Goal: Information Seeking & Learning: Check status

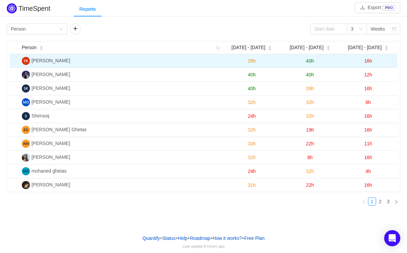
click at [368, 63] on td "16h" at bounding box center [368, 61] width 58 height 14
click at [368, 62] on span "16h" at bounding box center [368, 60] width 8 height 5
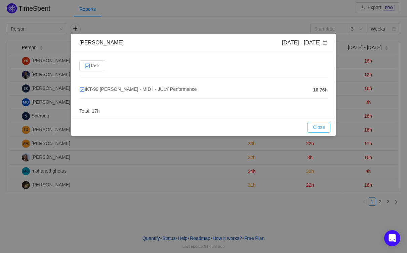
click at [328, 125] on button "Close" at bounding box center [318, 127] width 23 height 11
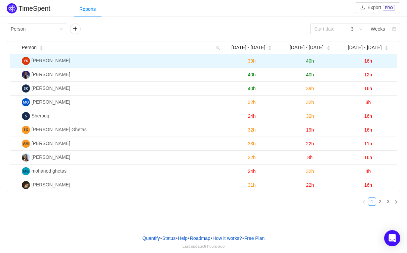
click at [370, 60] on span "16h" at bounding box center [368, 60] width 8 height 5
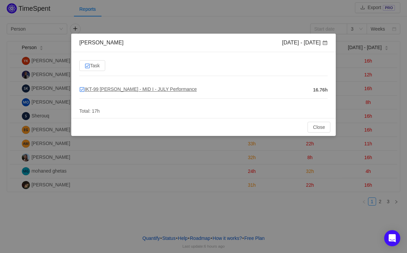
drag, startPoint x: 202, startPoint y: 87, endPoint x: 101, endPoint y: 87, distance: 100.5
click at [101, 87] on h4 "IKT-99 [PERSON_NAME] - MID I - JULY Performance" at bounding box center [194, 88] width 230 height 7
drag, startPoint x: 356, startPoint y: 116, endPoint x: 323, endPoint y: 95, distance: 38.7
click at [321, 95] on div "[PERSON_NAME] [DATE] - [DATE] Task IKT-99 [PERSON_NAME] - MID I - JULY Performa…" at bounding box center [203, 126] width 407 height 253
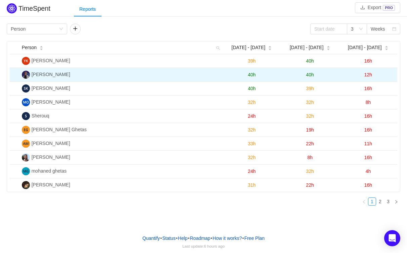
click at [371, 74] on span "12h" at bounding box center [368, 74] width 8 height 5
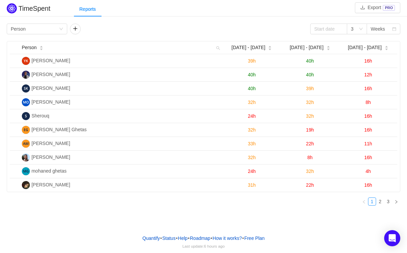
scroll to position [10, 0]
